Goal: Information Seeking & Learning: Learn about a topic

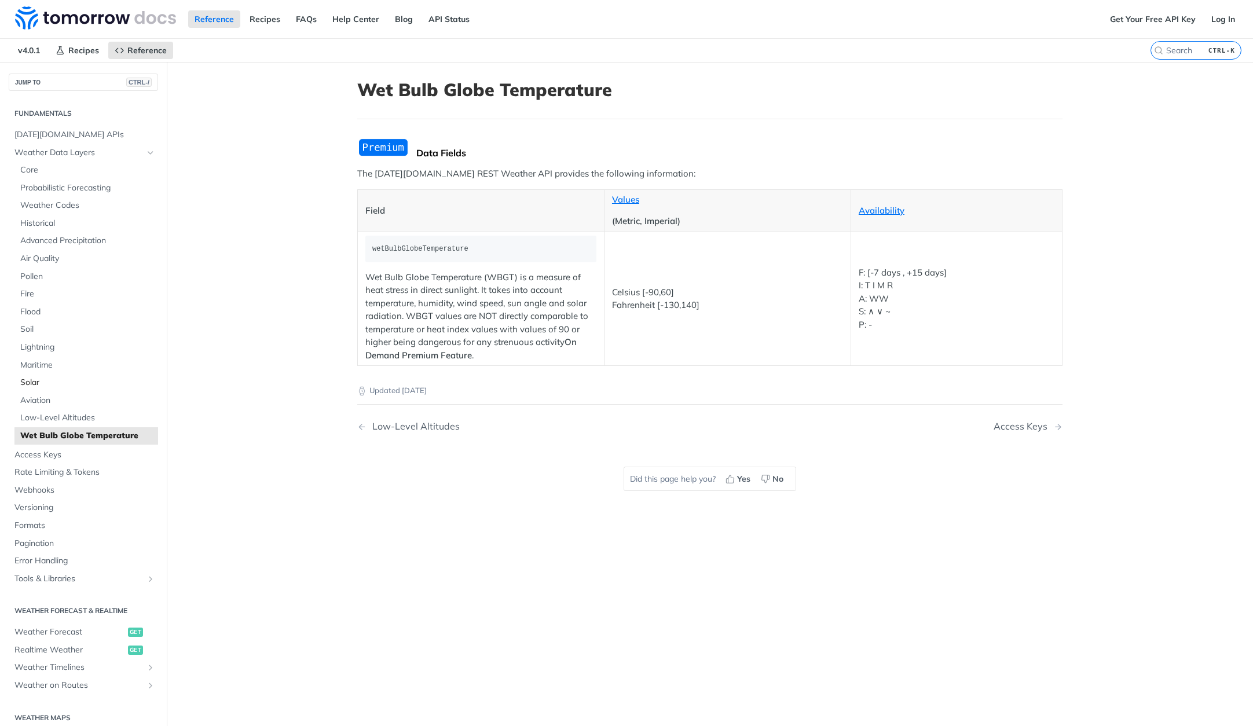
click at [57, 381] on span "Solar" at bounding box center [87, 383] width 135 height 12
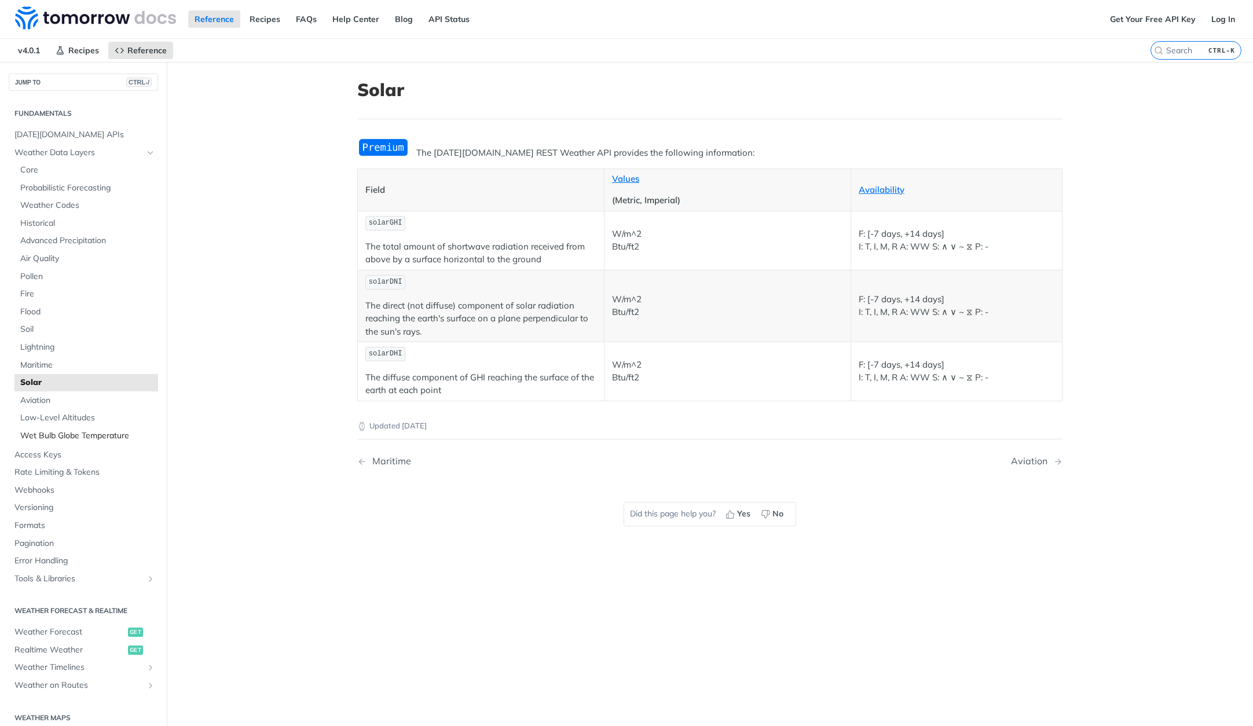
click at [72, 438] on span "Wet Bulb Globe Temperature" at bounding box center [87, 436] width 135 height 12
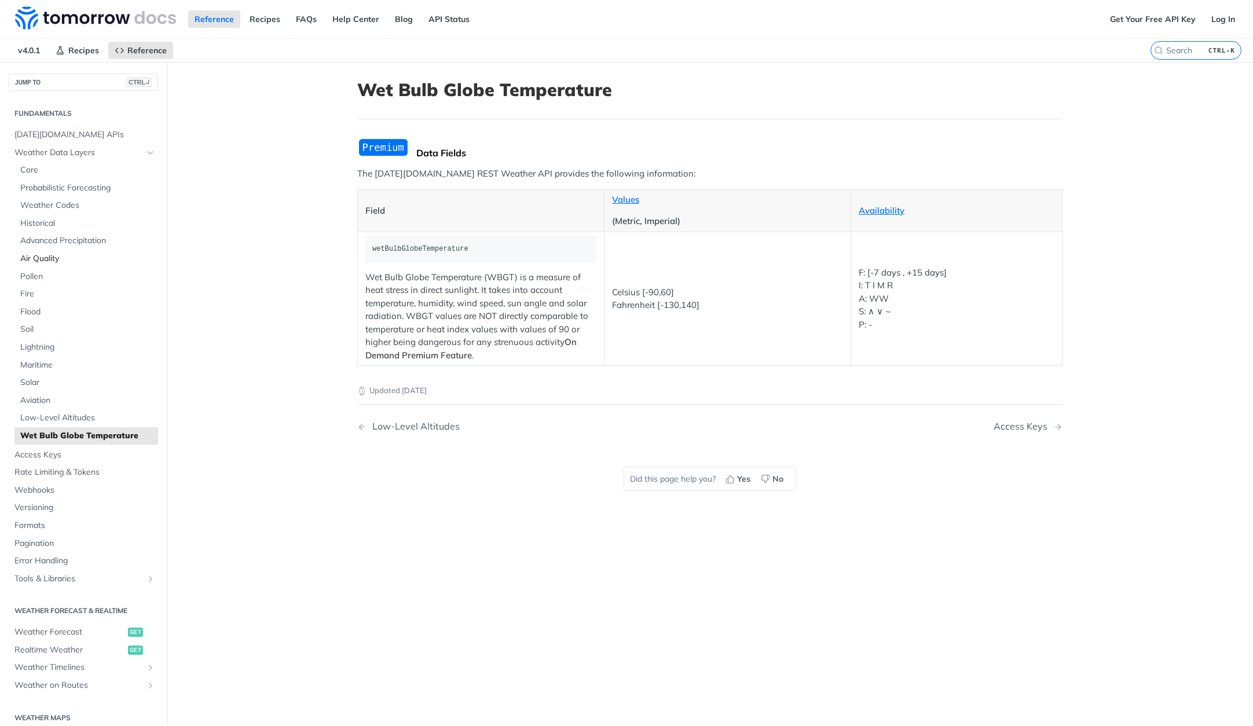
click at [45, 261] on span "Air Quality" at bounding box center [87, 259] width 135 height 12
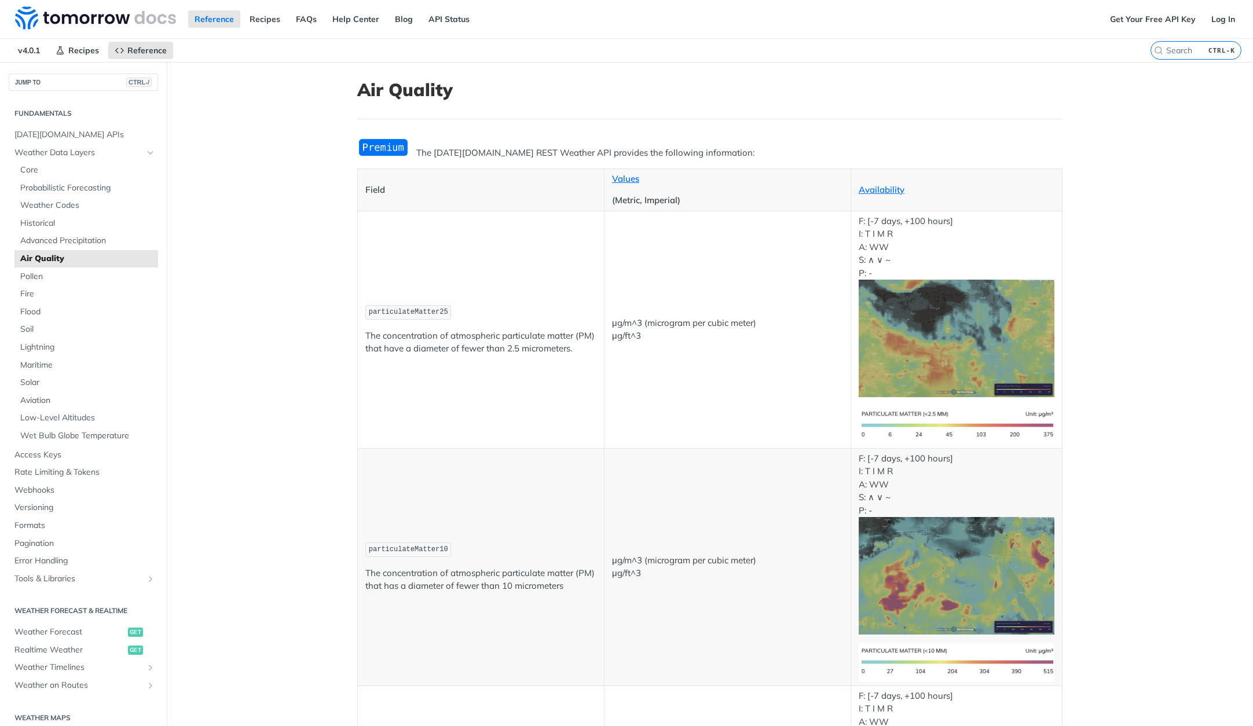
click at [373, 149] on img "Expand image" at bounding box center [383, 147] width 52 height 19
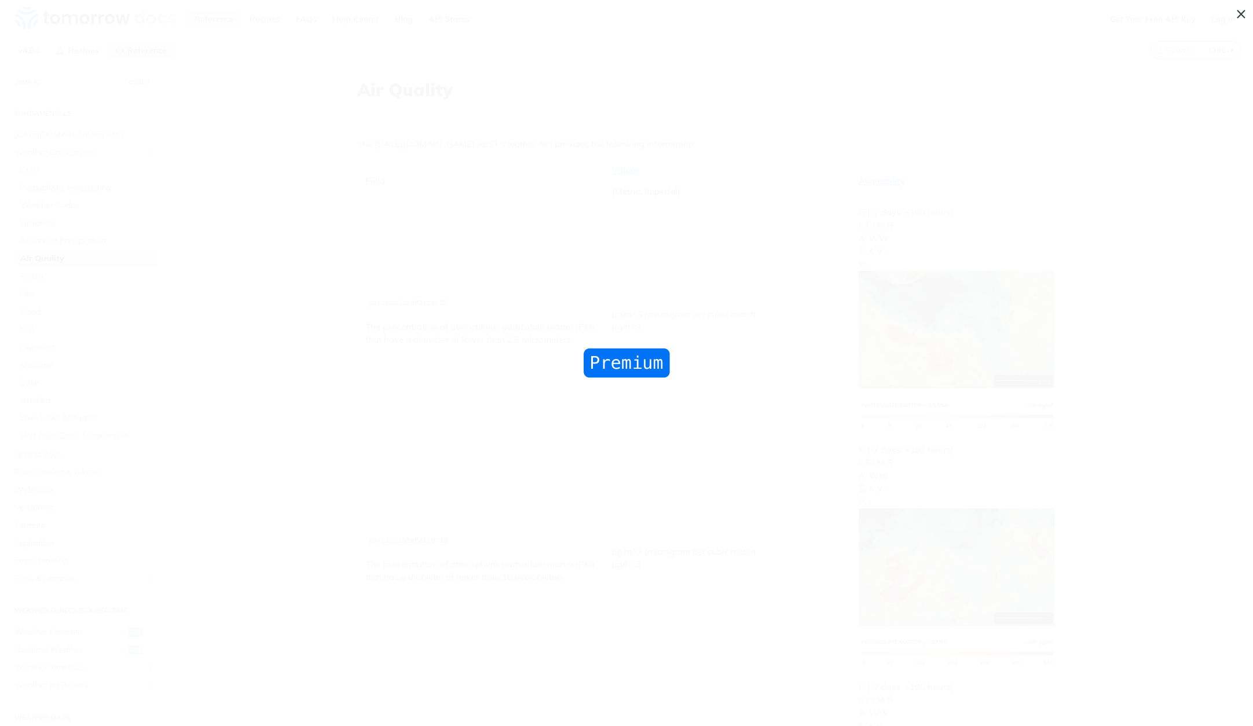
click at [651, 358] on img "Collapse image" at bounding box center [627, 363] width 92 height 34
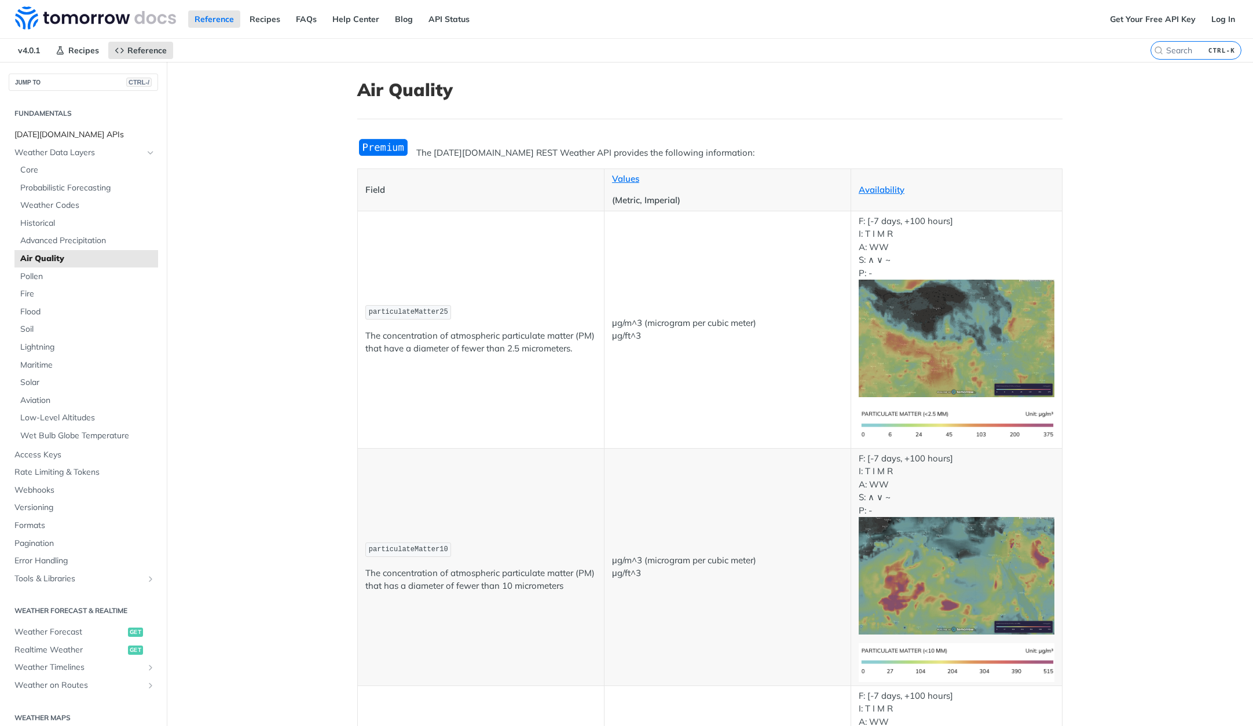
click at [85, 134] on span "[DATE][DOMAIN_NAME] APIs" at bounding box center [84, 135] width 141 height 12
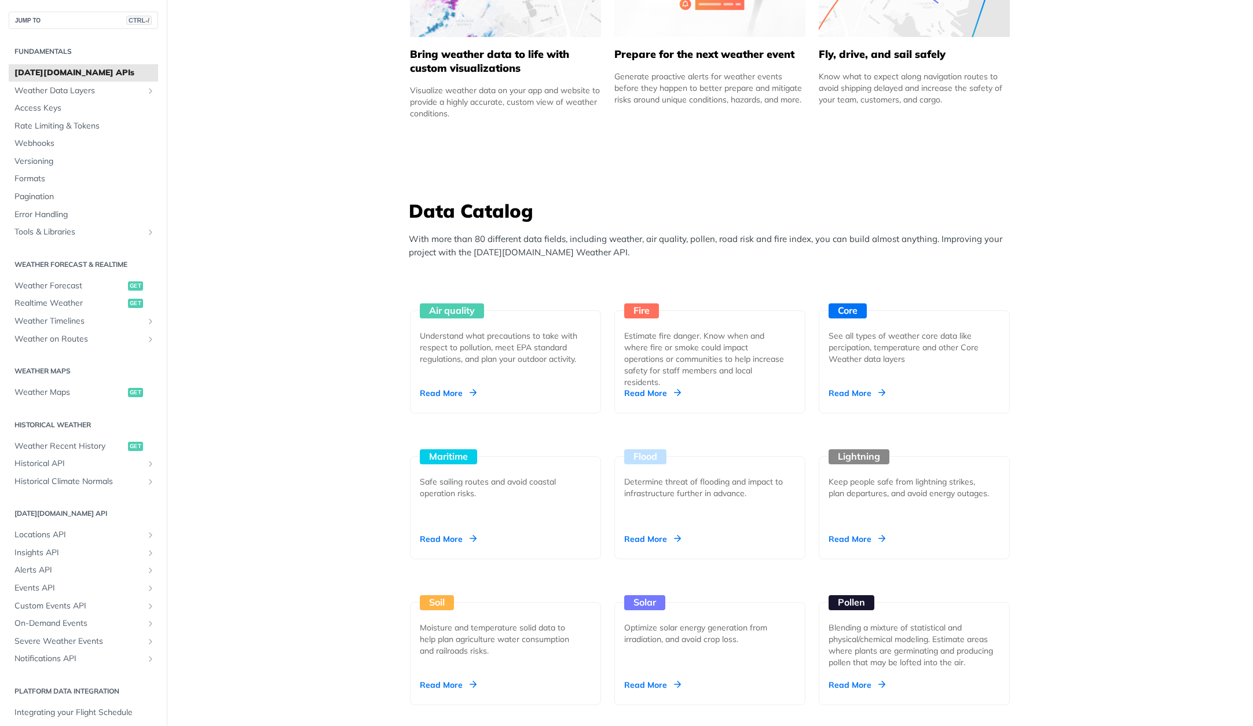
scroll to position [753, 0]
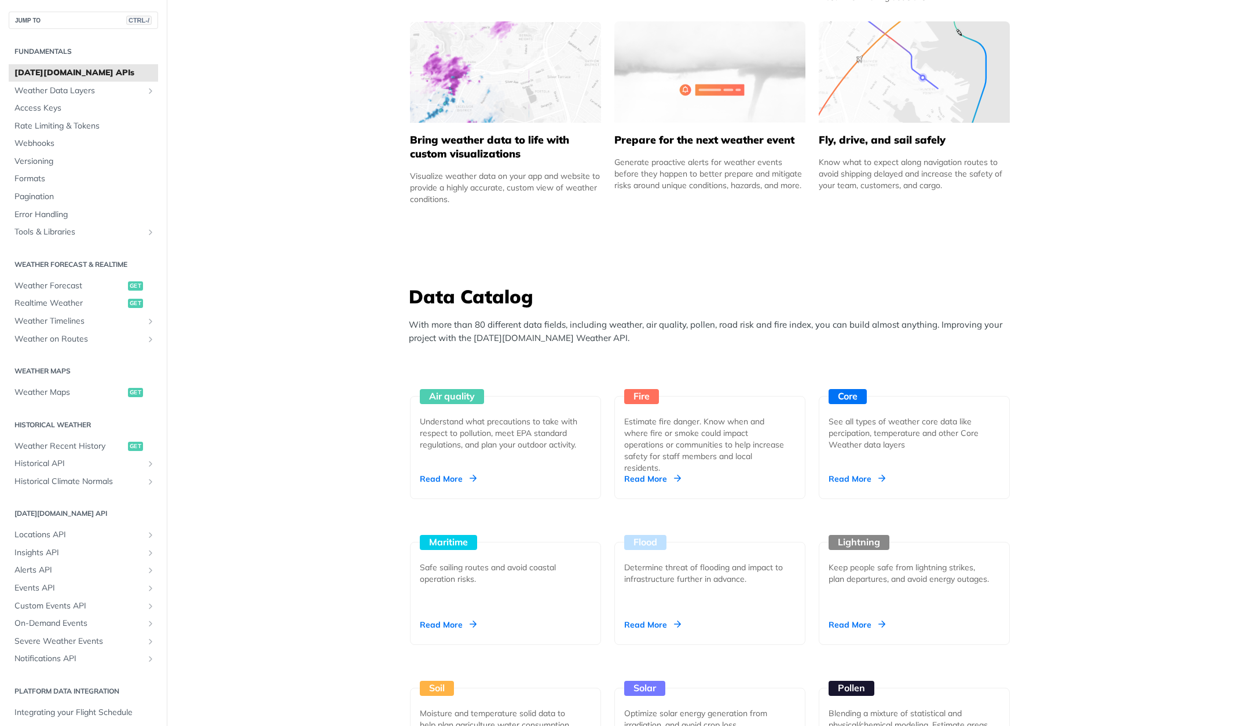
drag, startPoint x: 353, startPoint y: 6, endPoint x: 327, endPoint y: 289, distance: 283.7
drag, startPoint x: 577, startPoint y: 339, endPoint x: 289, endPoint y: 331, distance: 287.9
click at [573, 339] on p "With more than 80 different data fields, including weather, air quality, pollen…" at bounding box center [713, 331] width 608 height 26
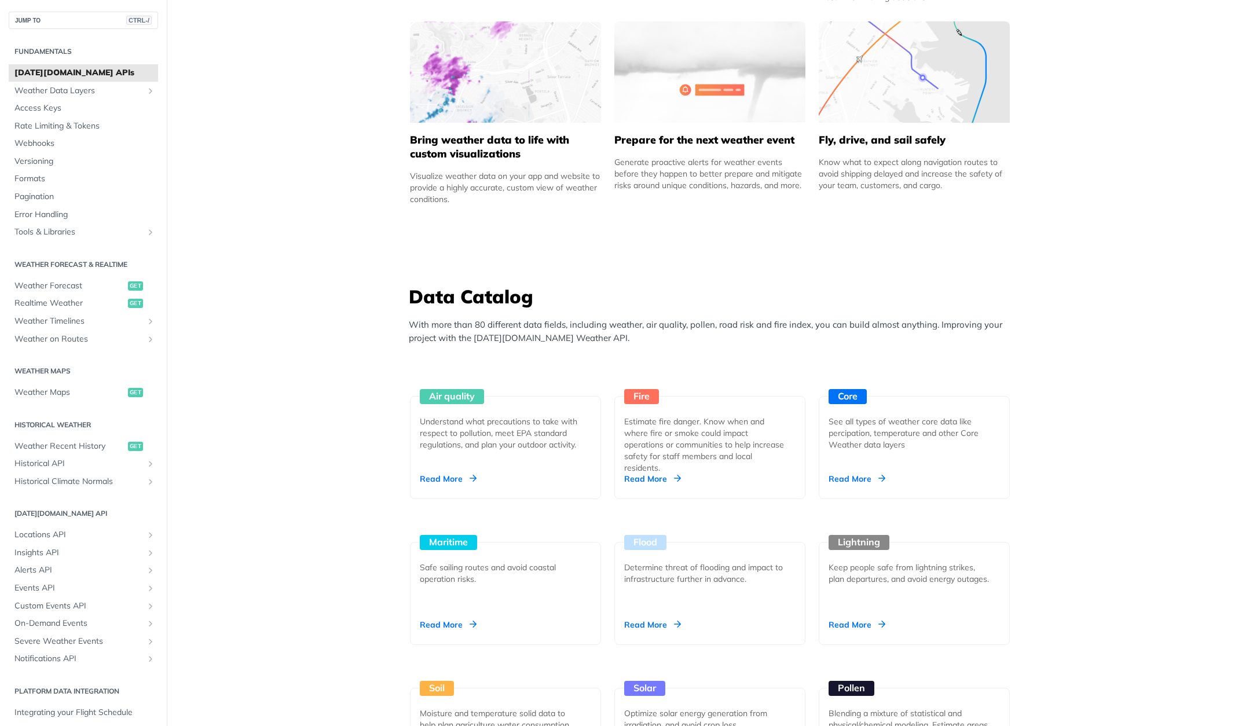
drag, startPoint x: 324, startPoint y: 123, endPoint x: 230, endPoint y: 235, distance: 146.3
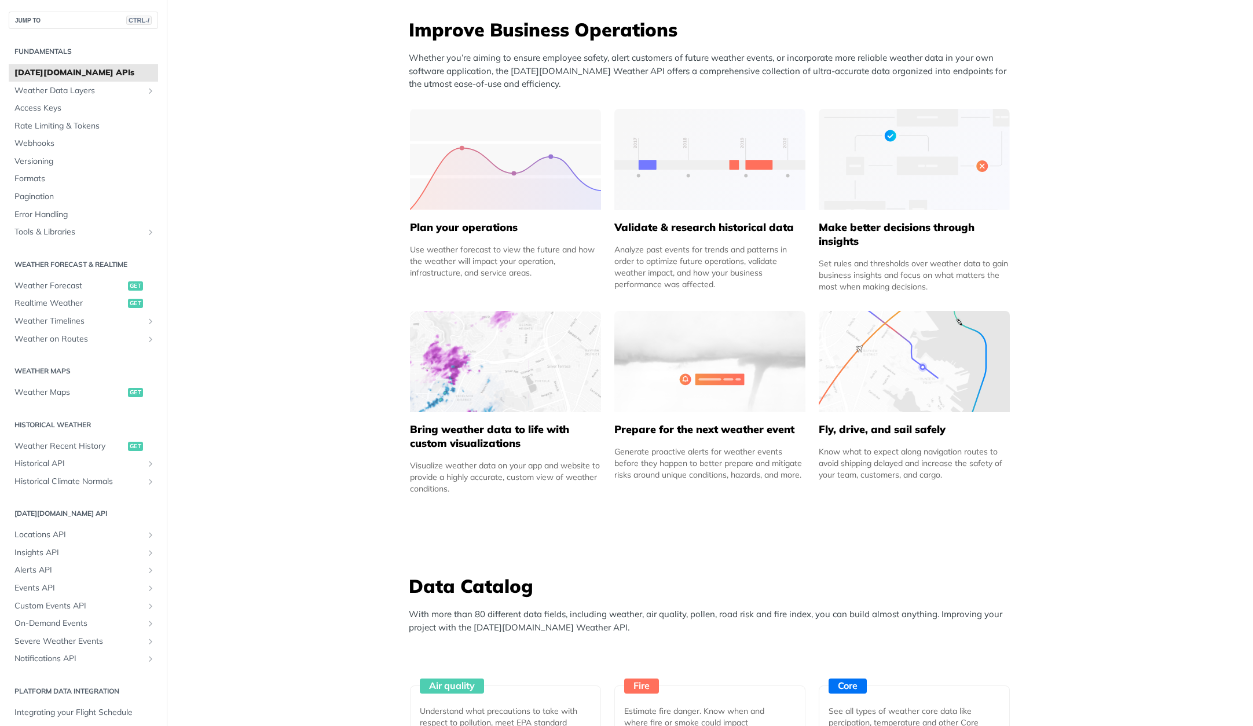
scroll to position [405, 0]
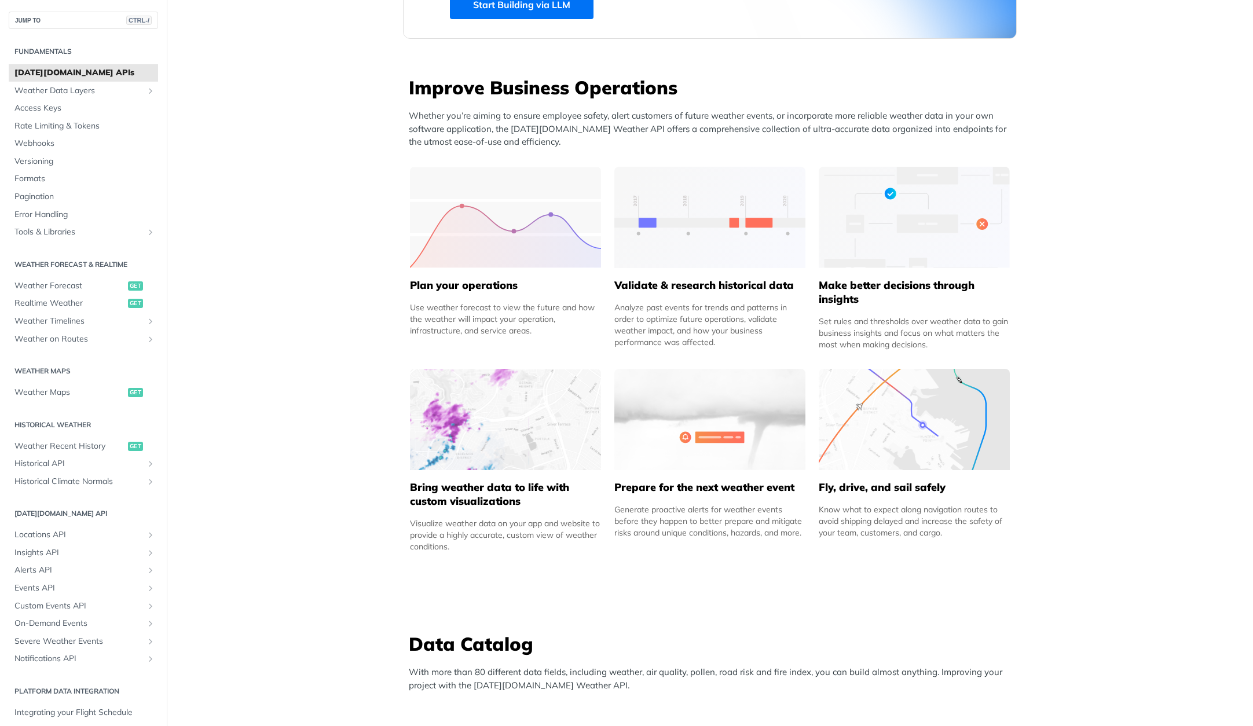
click at [599, 220] on div "Improve Business Operations Whether you’re aiming to ensure employee safety, al…" at bounding box center [710, 318] width 614 height 487
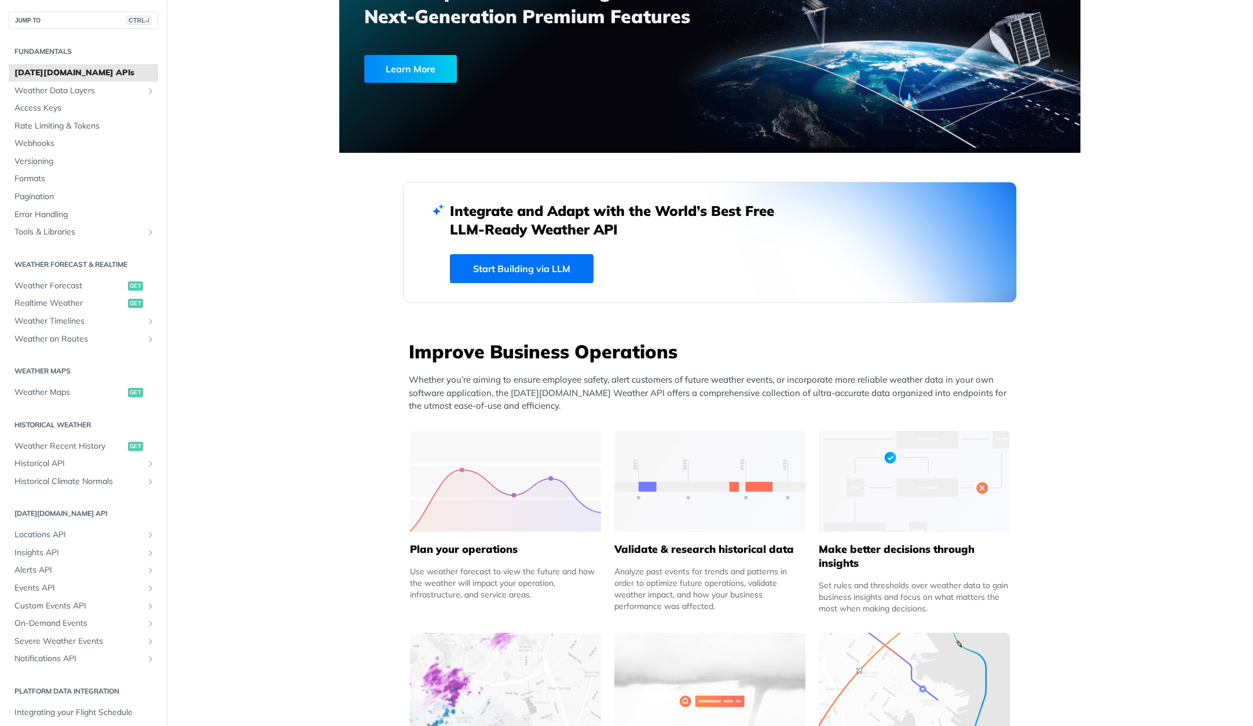
scroll to position [0, 0]
